Goal: Check status

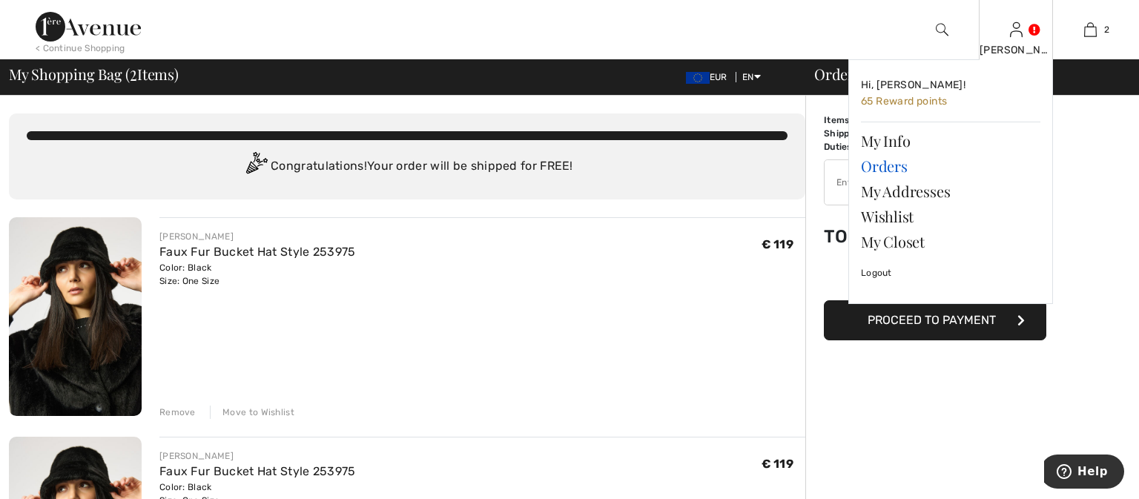
click at [882, 166] on link "Orders" at bounding box center [950, 165] width 179 height 25
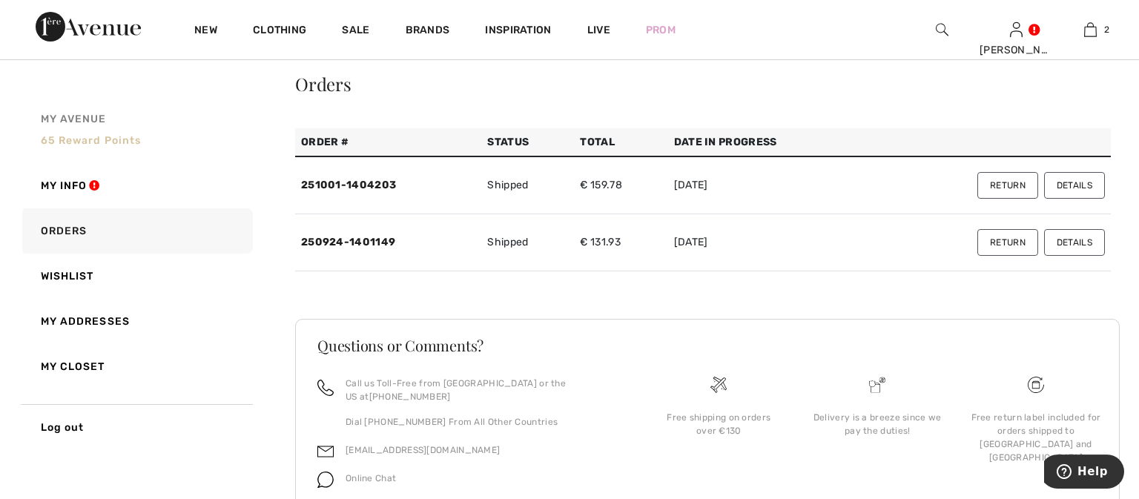
scroll to position [52, 0]
click at [337, 187] on link "251001-1404203" at bounding box center [348, 185] width 95 height 13
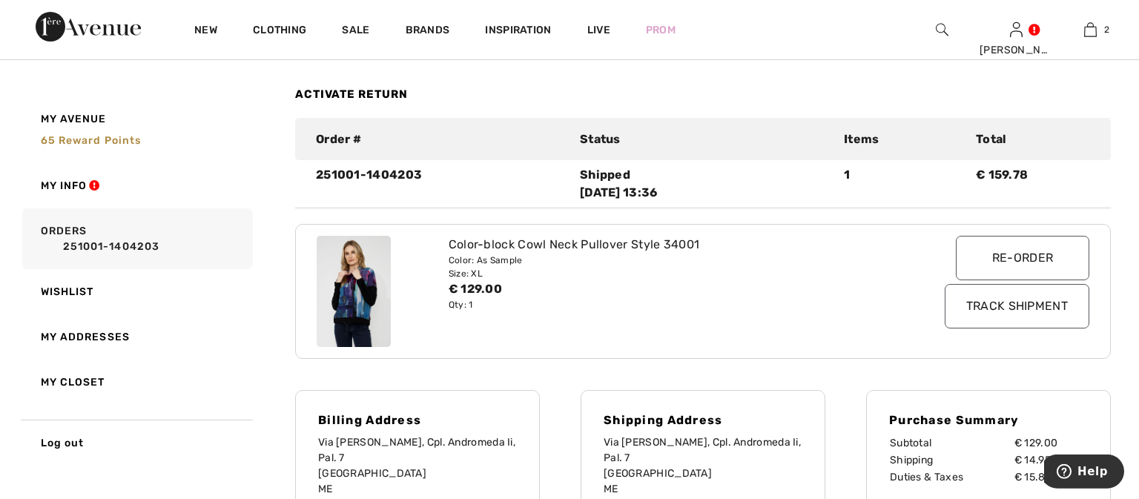
scroll to position [0, 0]
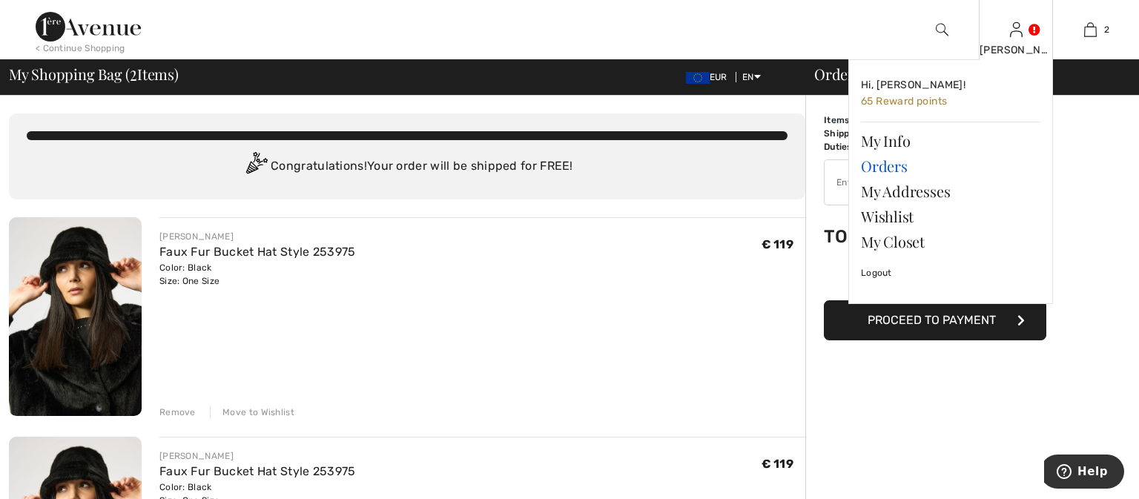
click at [902, 160] on link "Orders" at bounding box center [950, 165] width 179 height 25
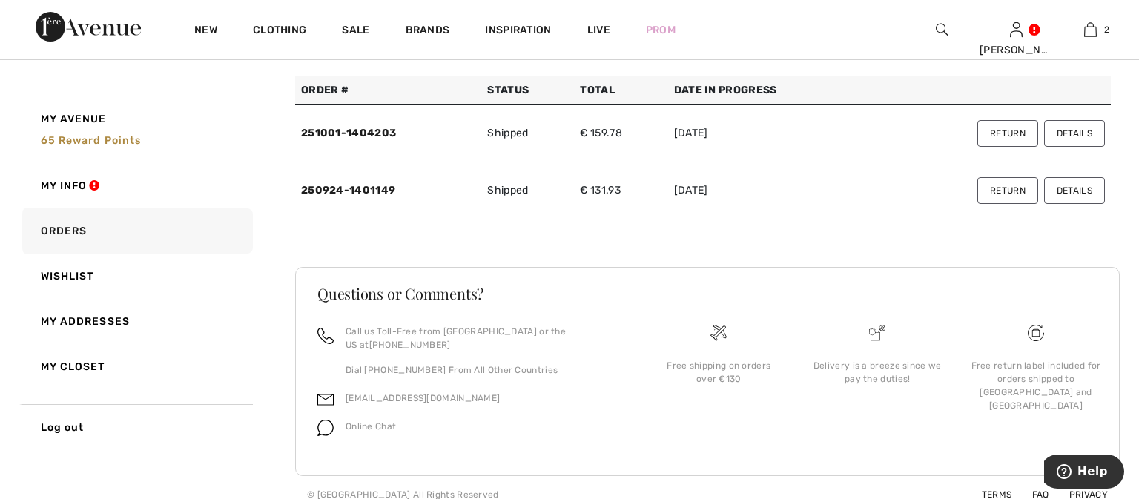
click at [1072, 136] on button "Details" at bounding box center [1074, 133] width 61 height 27
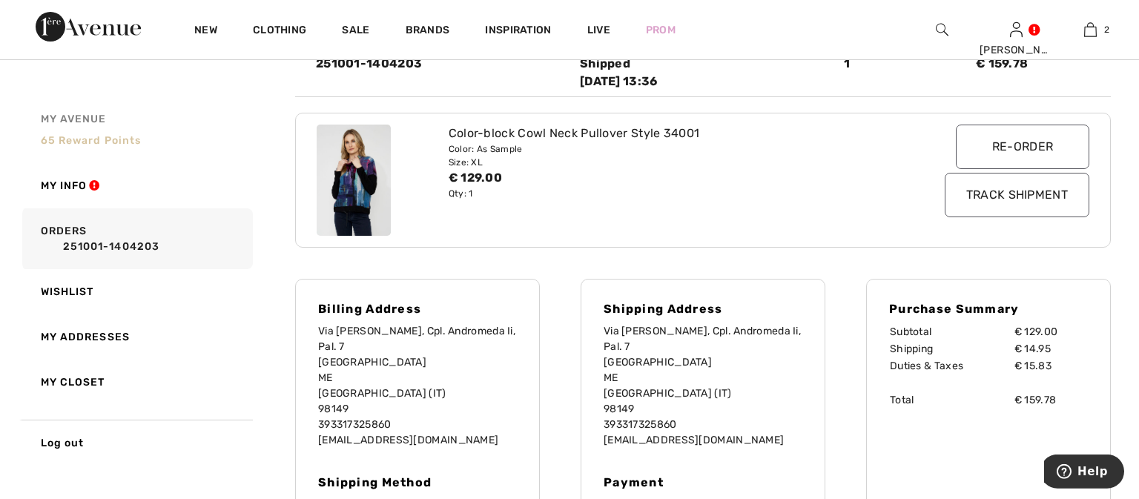
scroll to position [260, 0]
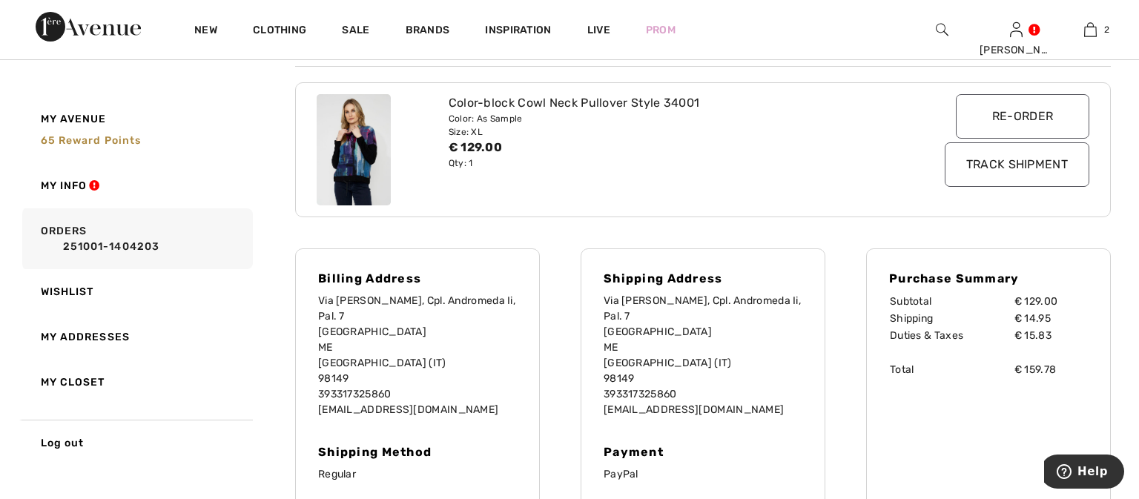
click at [975, 166] on input "Track Shipment" at bounding box center [1017, 164] width 145 height 44
